Goal: Check status: Check status

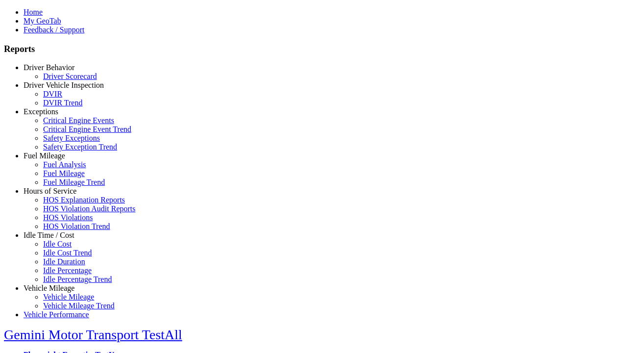
click at [56, 72] on link "Driver Behavior" at bounding box center [49, 67] width 51 height 8
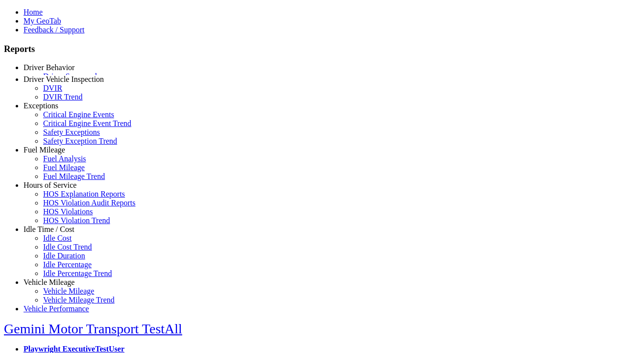
scroll to position [1, 0]
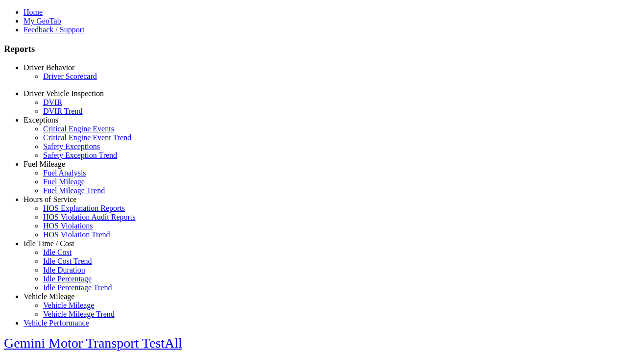
click at [64, 80] on link "Driver Scorecard" at bounding box center [70, 76] width 54 height 8
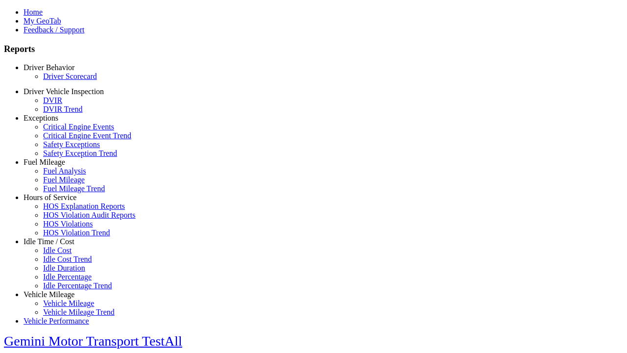
select select "**"
